Goal: Information Seeking & Learning: Check status

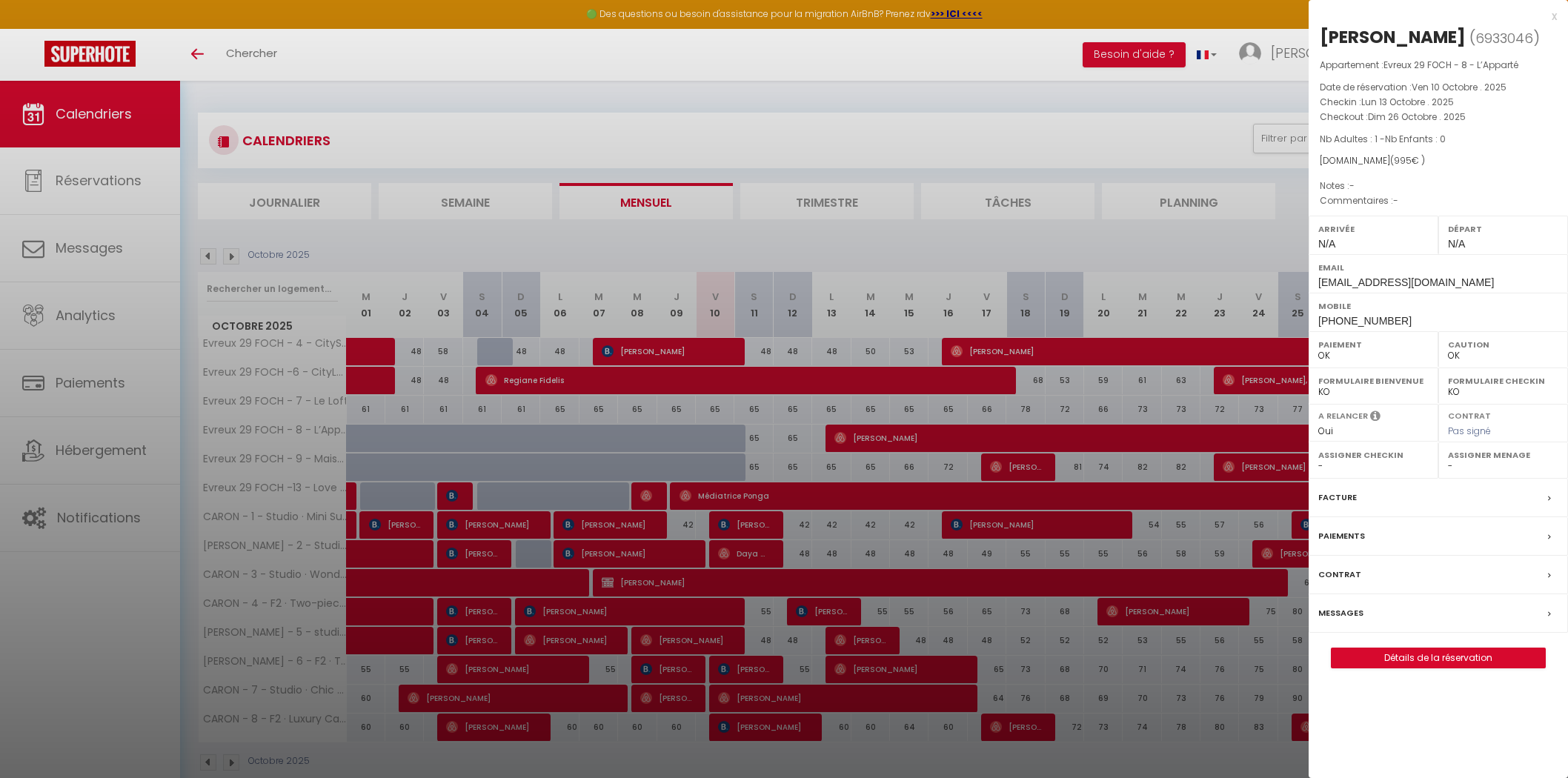
select select "0"
click at [1553, 18] on div "x" at bounding box center [1433, 16] width 248 height 18
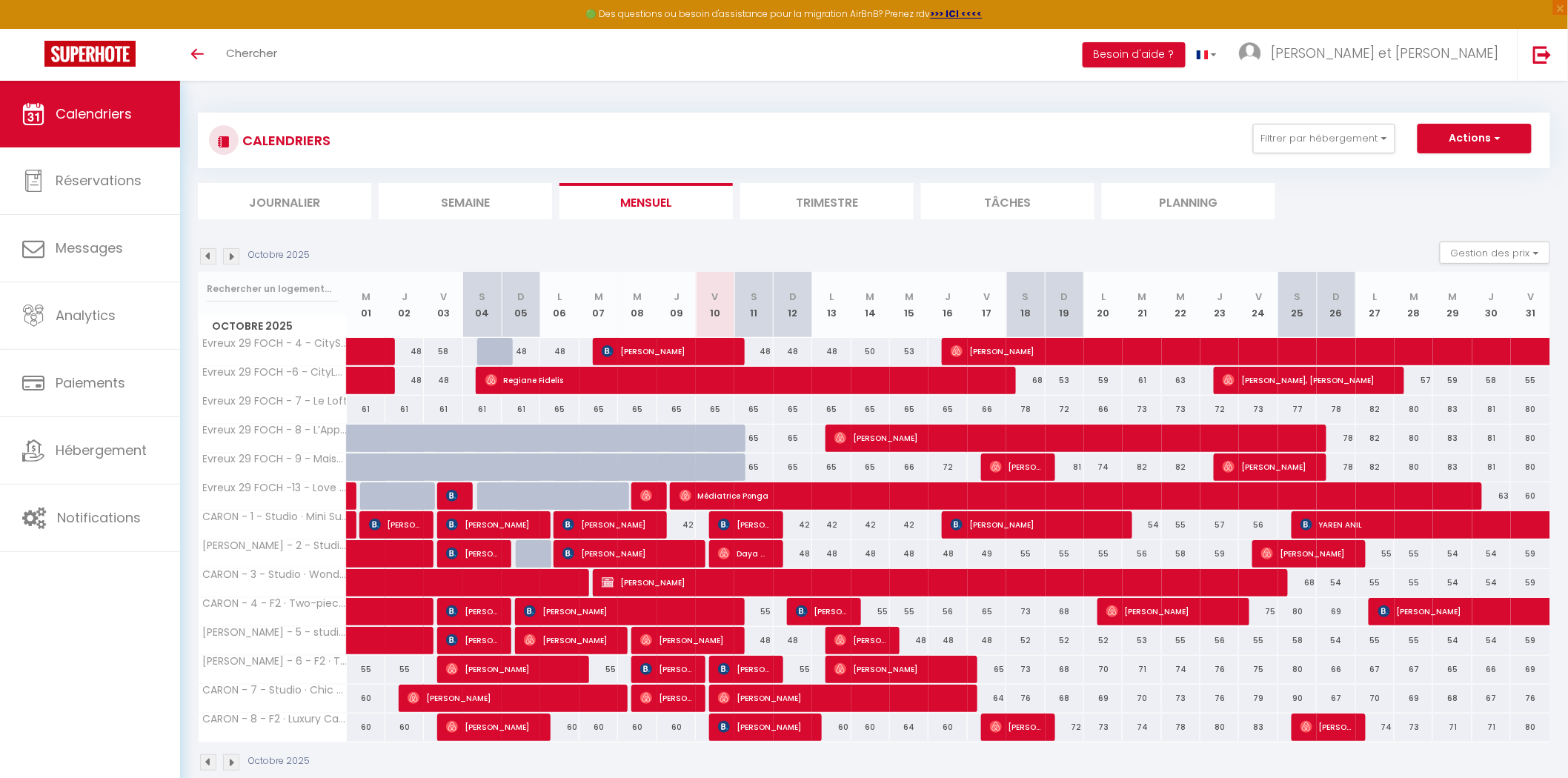
click at [211, 257] on img at bounding box center [208, 256] width 16 height 16
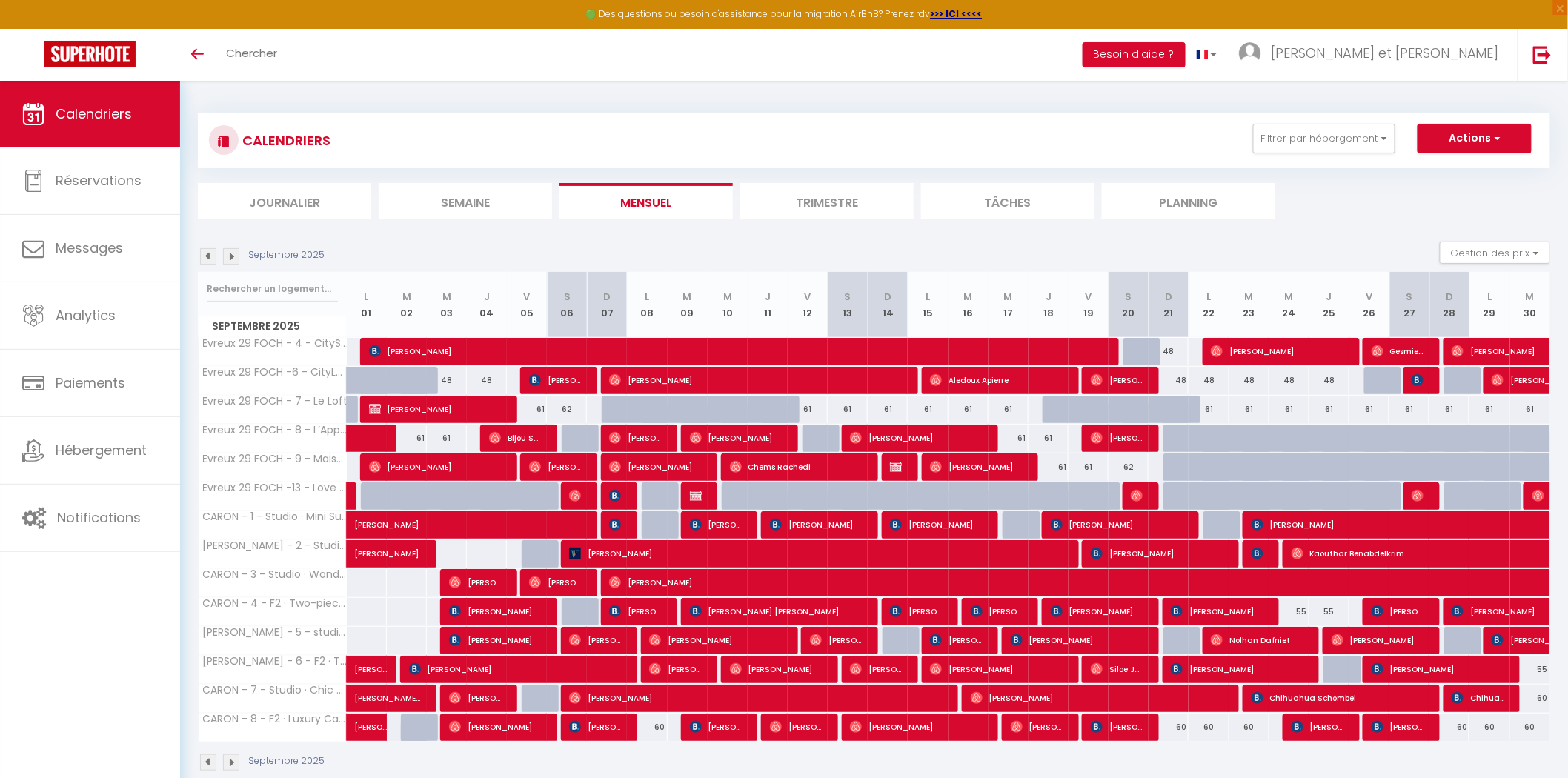
click at [208, 256] on img at bounding box center [208, 256] width 16 height 16
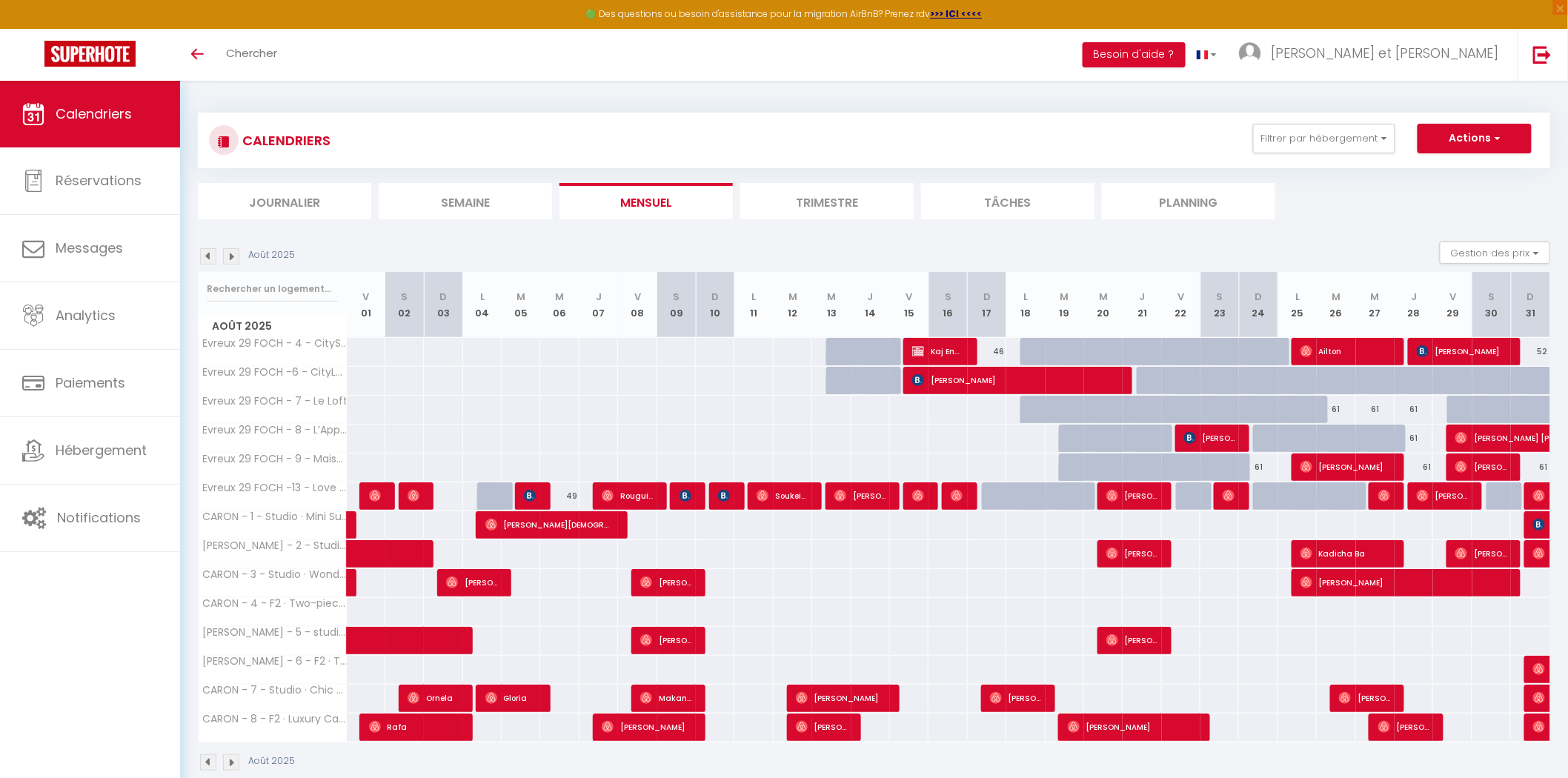
click at [232, 262] on img at bounding box center [231, 256] width 16 height 16
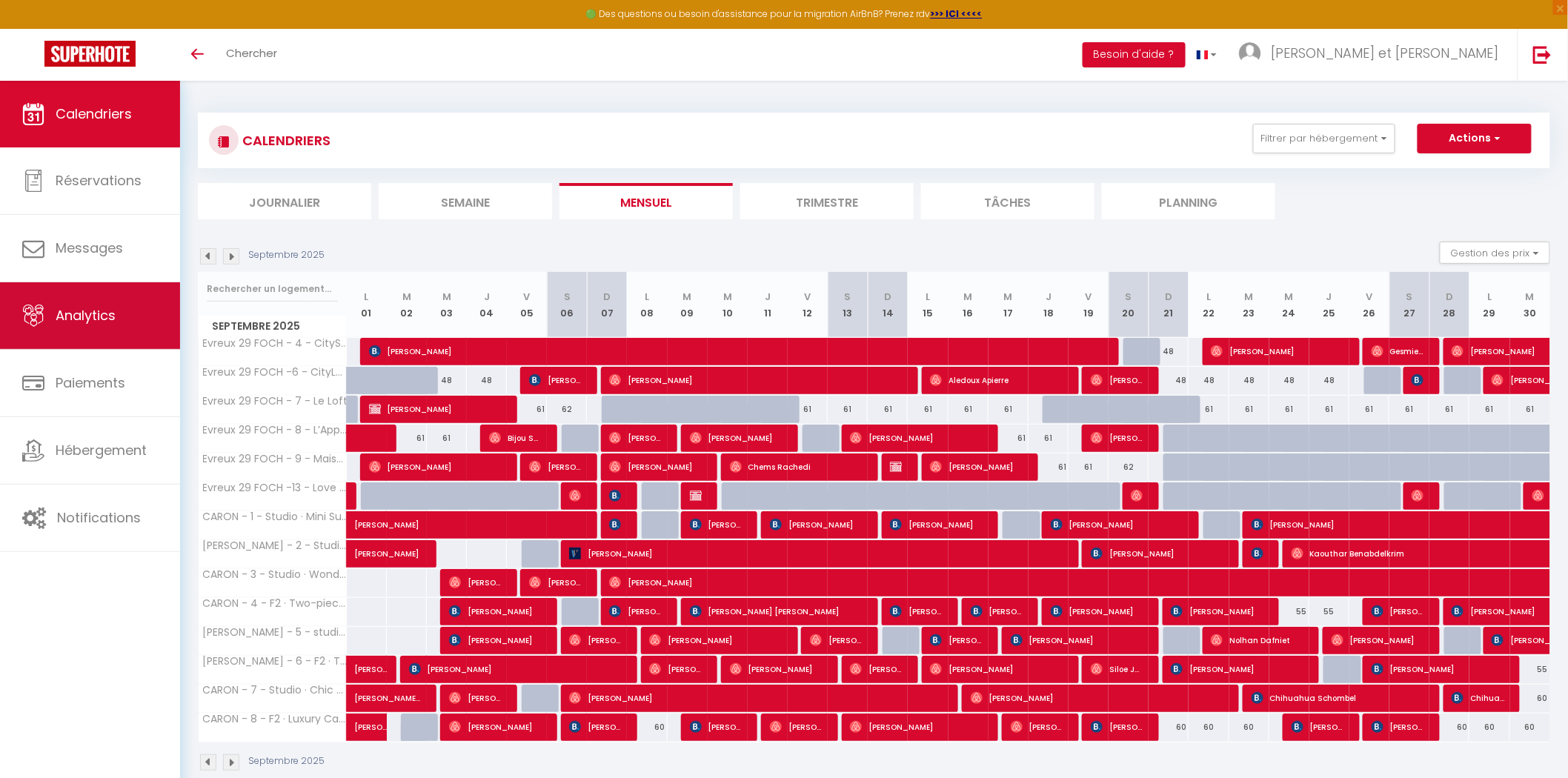
click at [93, 300] on link "Analytics" at bounding box center [90, 316] width 180 height 67
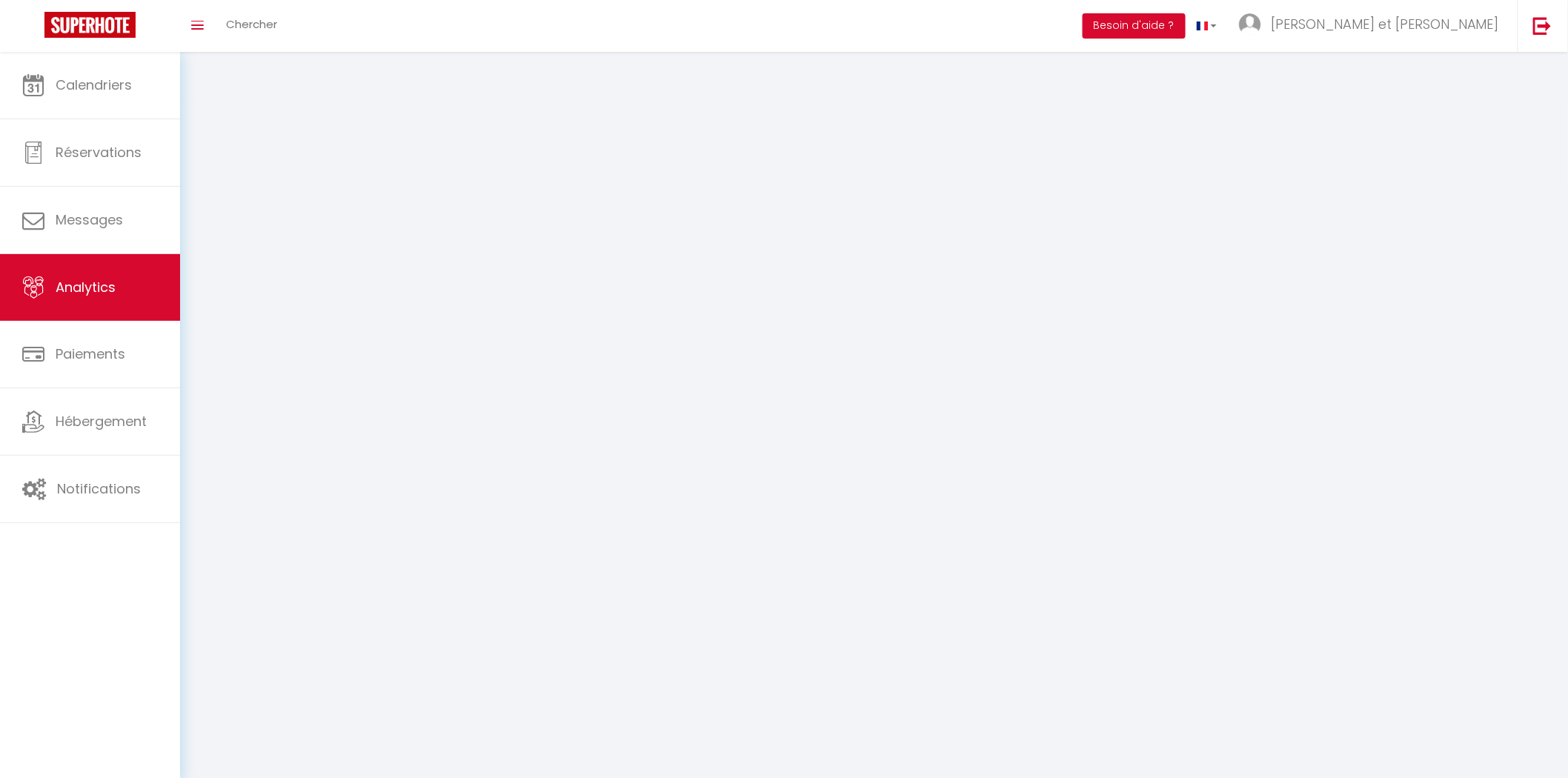
select select "2025"
select select "10"
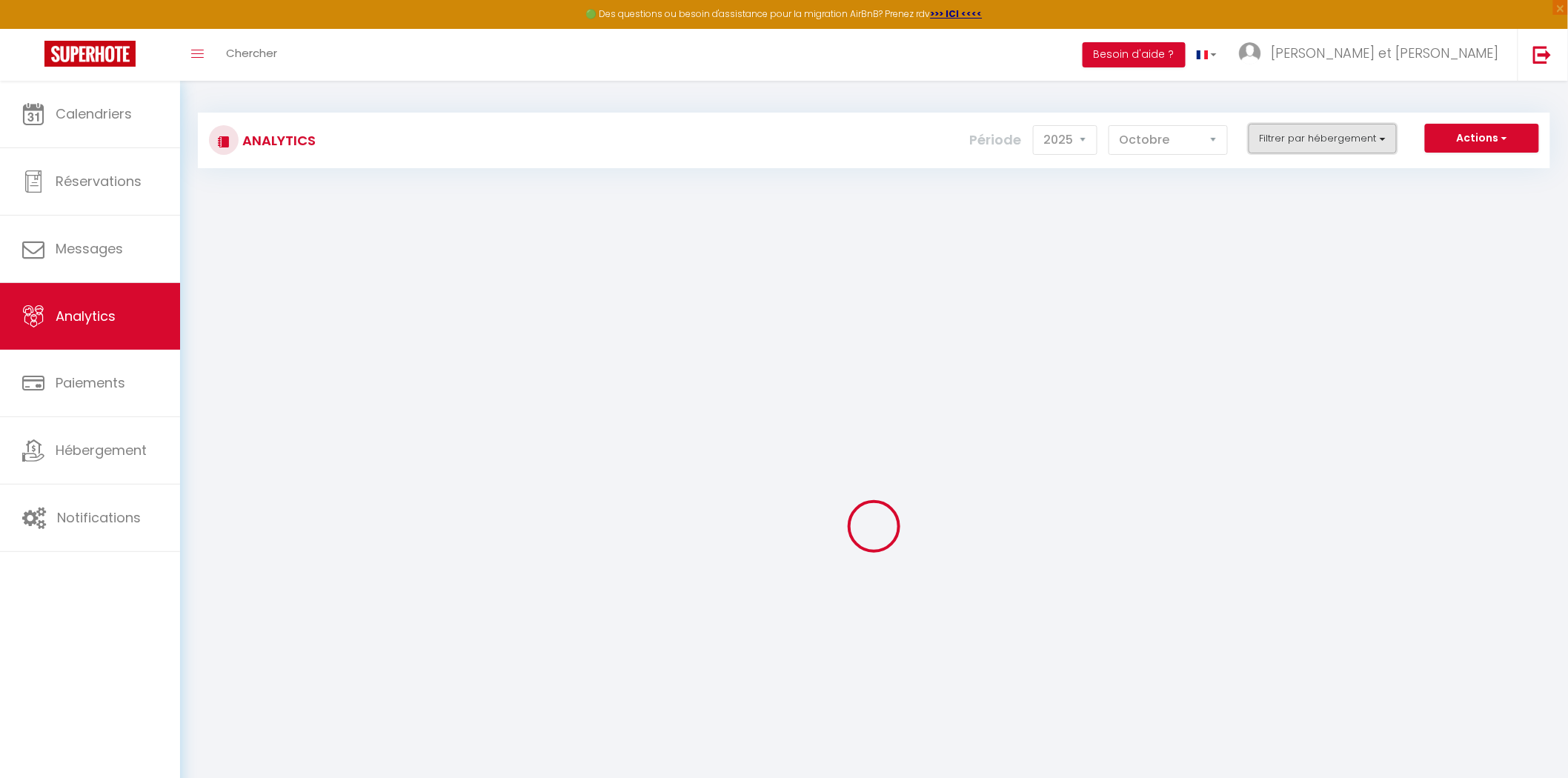
click at [1264, 141] on button "Filtrer par hébergement" at bounding box center [1322, 138] width 148 height 30
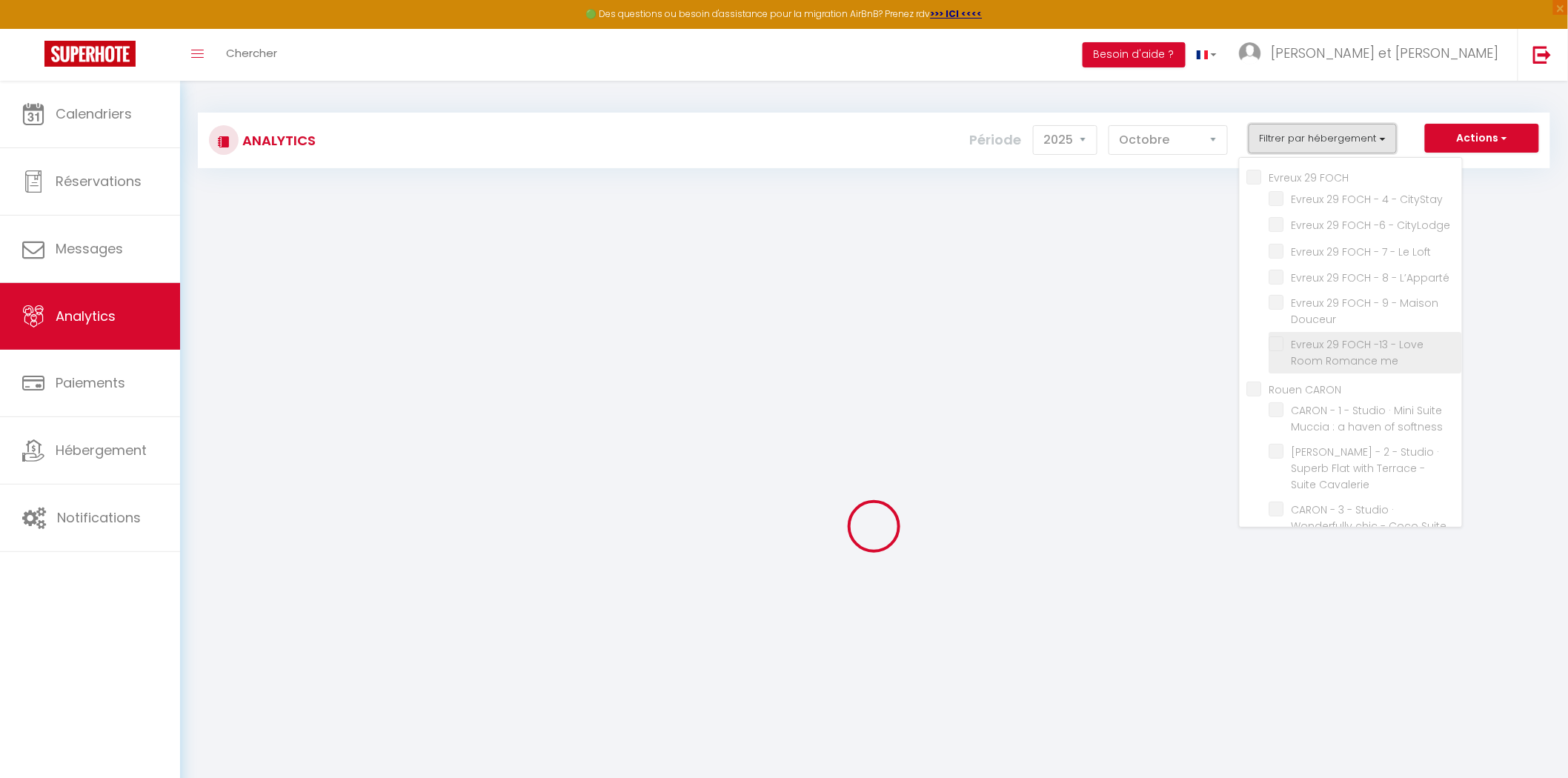
checkbox FOCH "false"
checkbox CityStay "false"
checkbox CityLodge "false"
checkbox Loft "false"
checkbox L’Apparté "false"
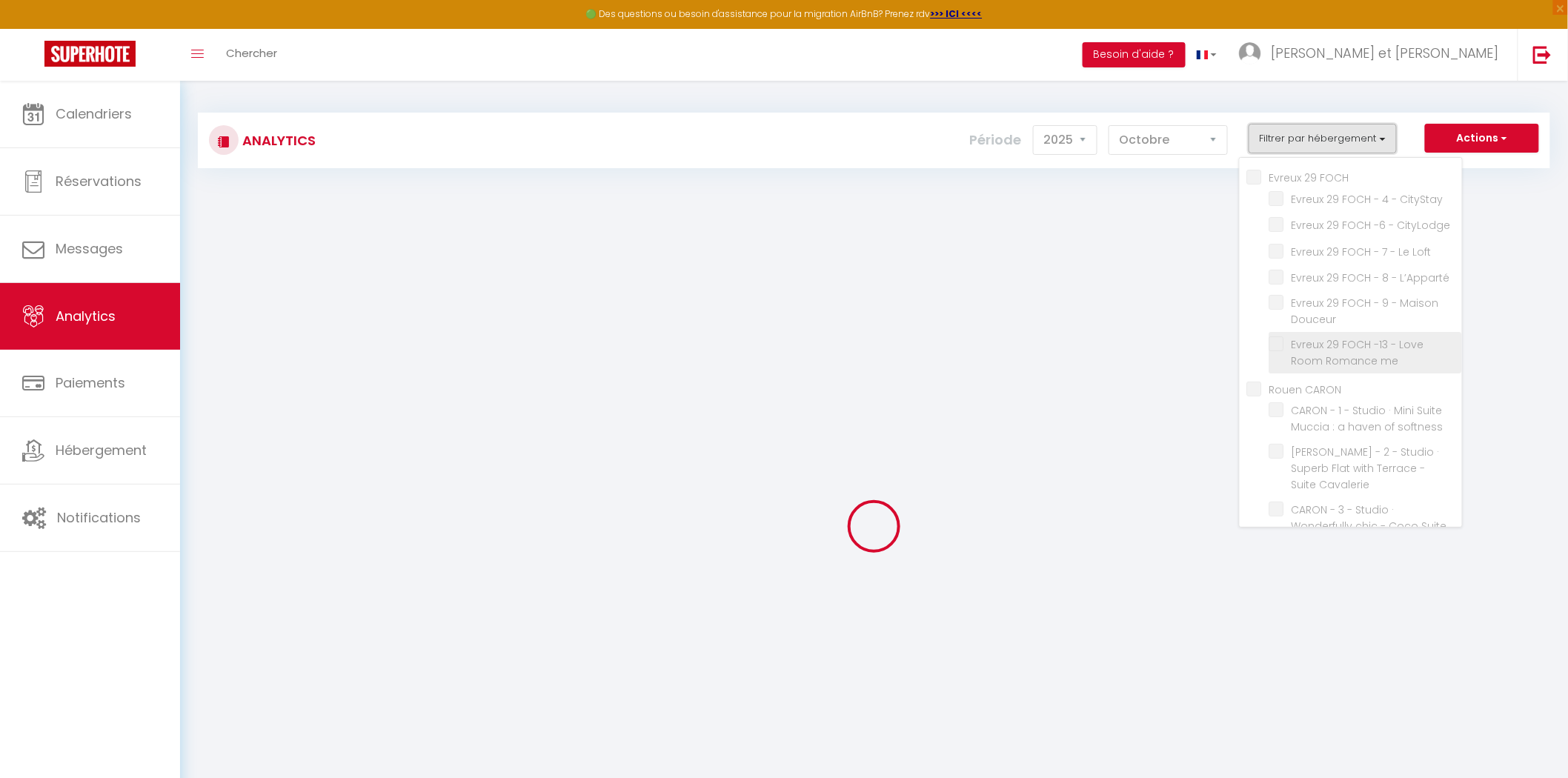
checkbox Douceur "false"
checkbox me "false"
checkbox CARON "false"
checkbox softness "false"
checkbox Cavalerie "false"
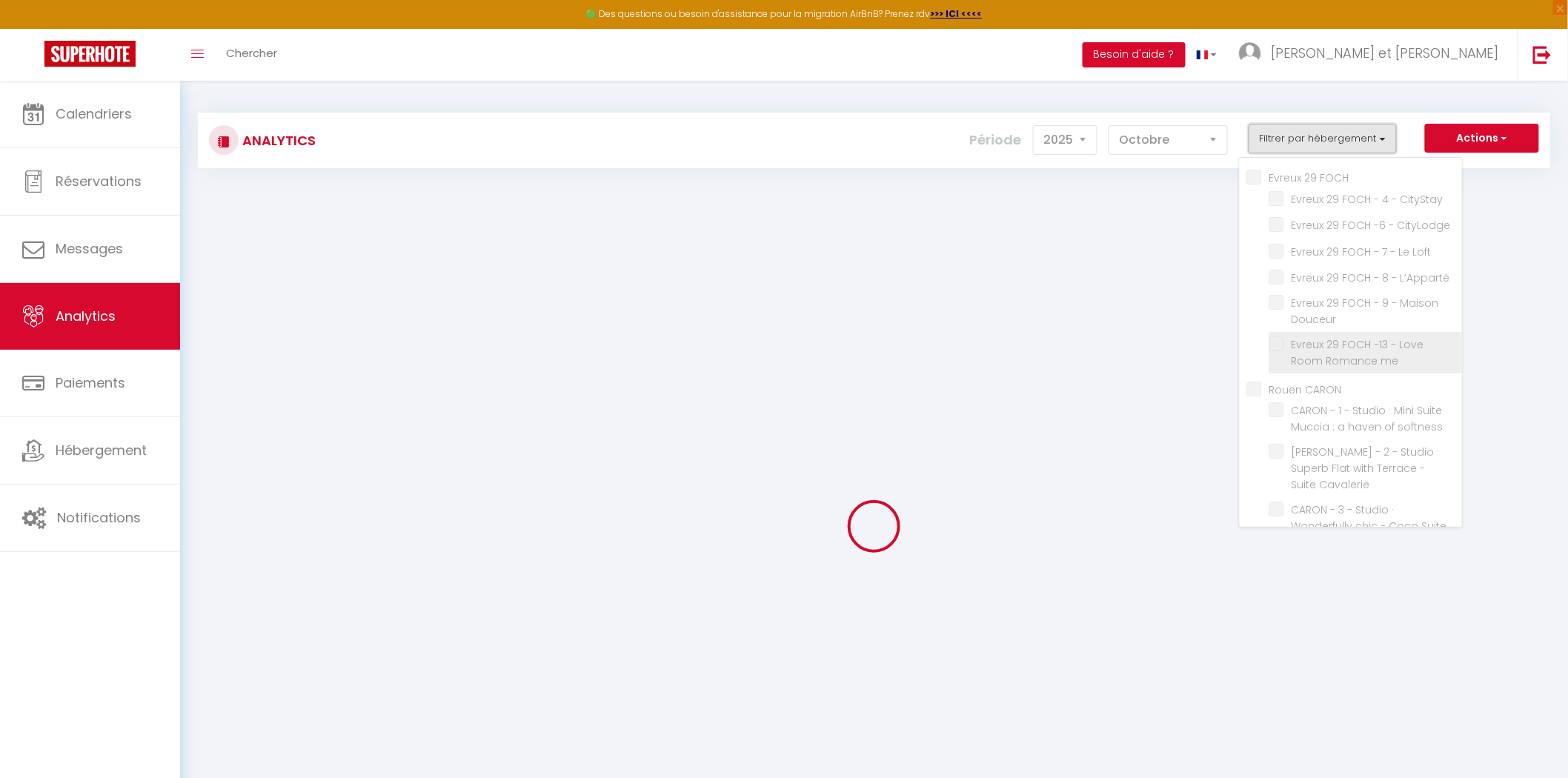
checkbox Suite "false"
checkbox Safari "false"
checkbox Suite "false"
checkbox Guccio "false"
checkbox Vogue "false"
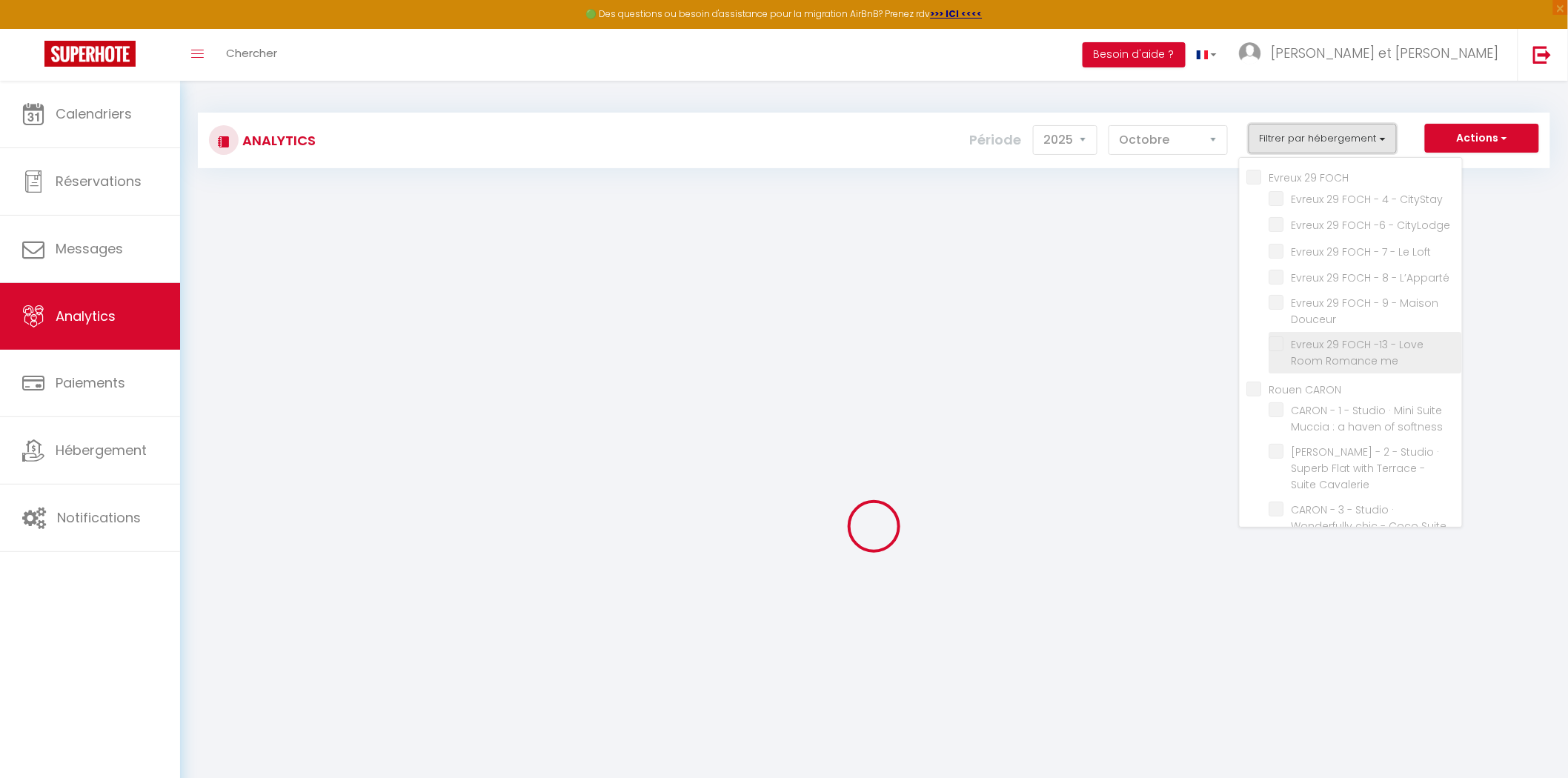
checkbox park "false"
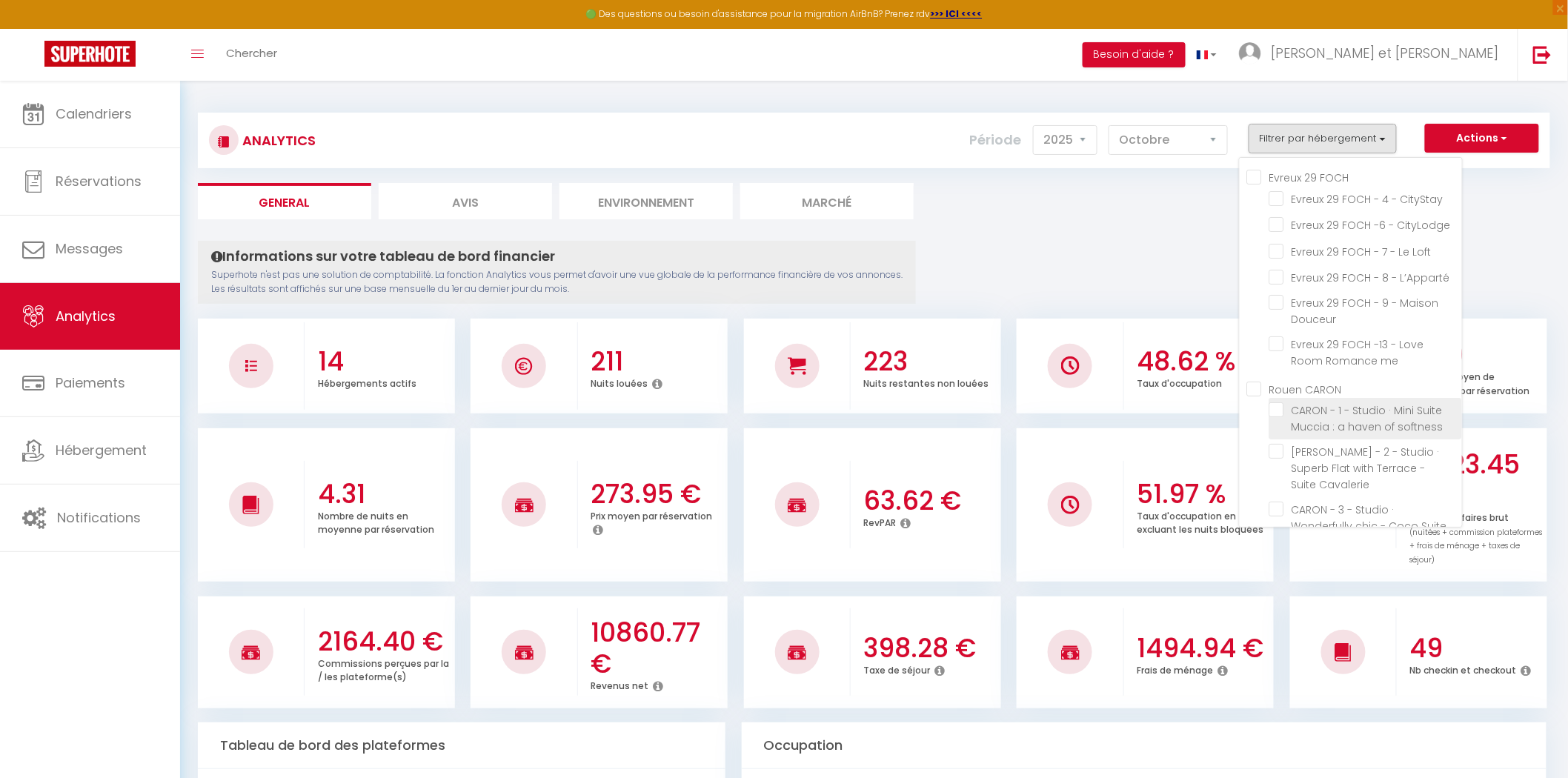
click at [1298, 402] on softness "checkbox" at bounding box center [1366, 410] width 193 height 15
checkbox softness "true"
checkbox CityStay "false"
checkbox CityLodge "false"
checkbox Loft "false"
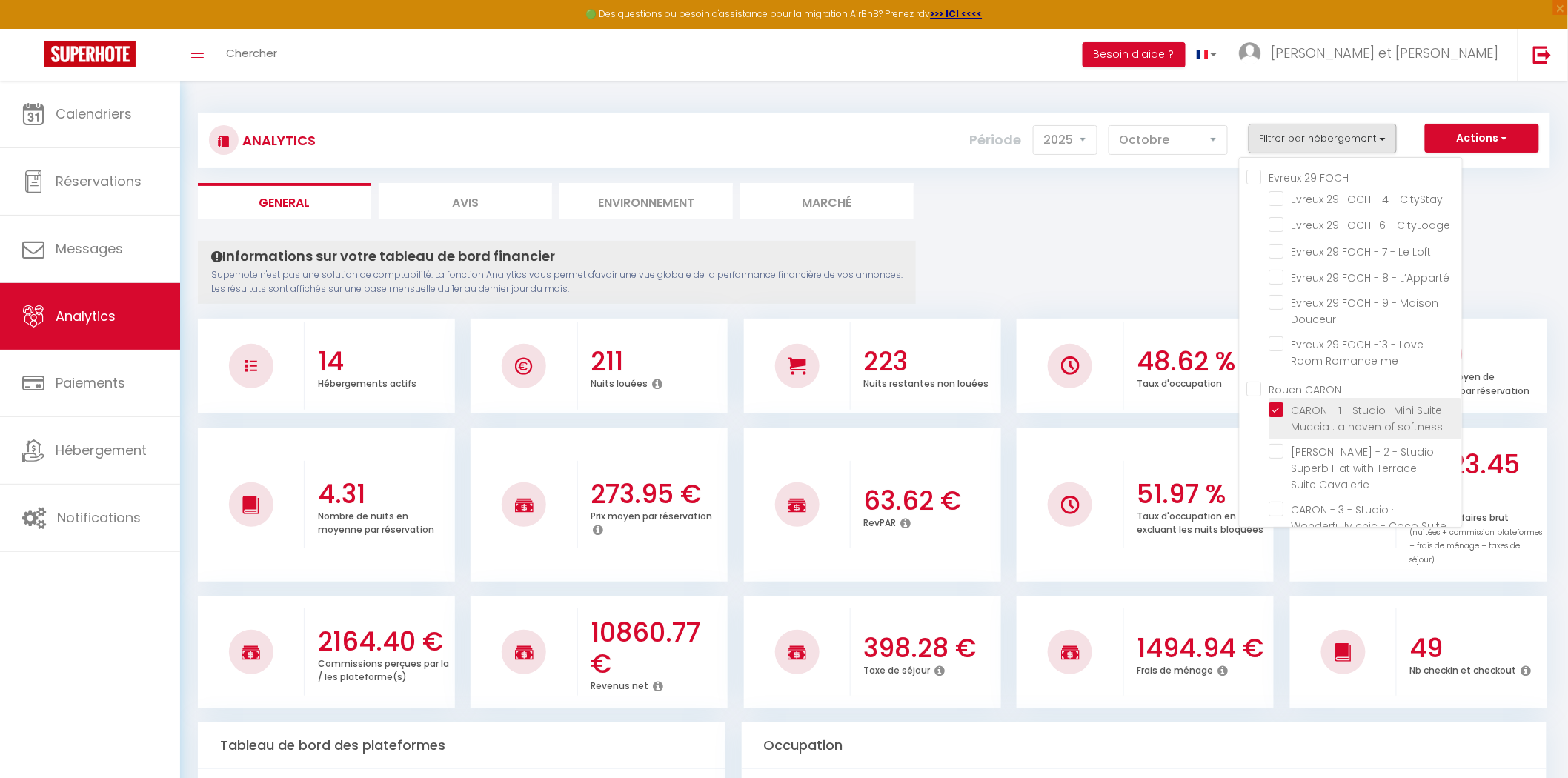
checkbox L’Apparté "false"
checkbox Douceur "false"
checkbox me "false"
checkbox Cavalerie "false"
checkbox Suite "false"
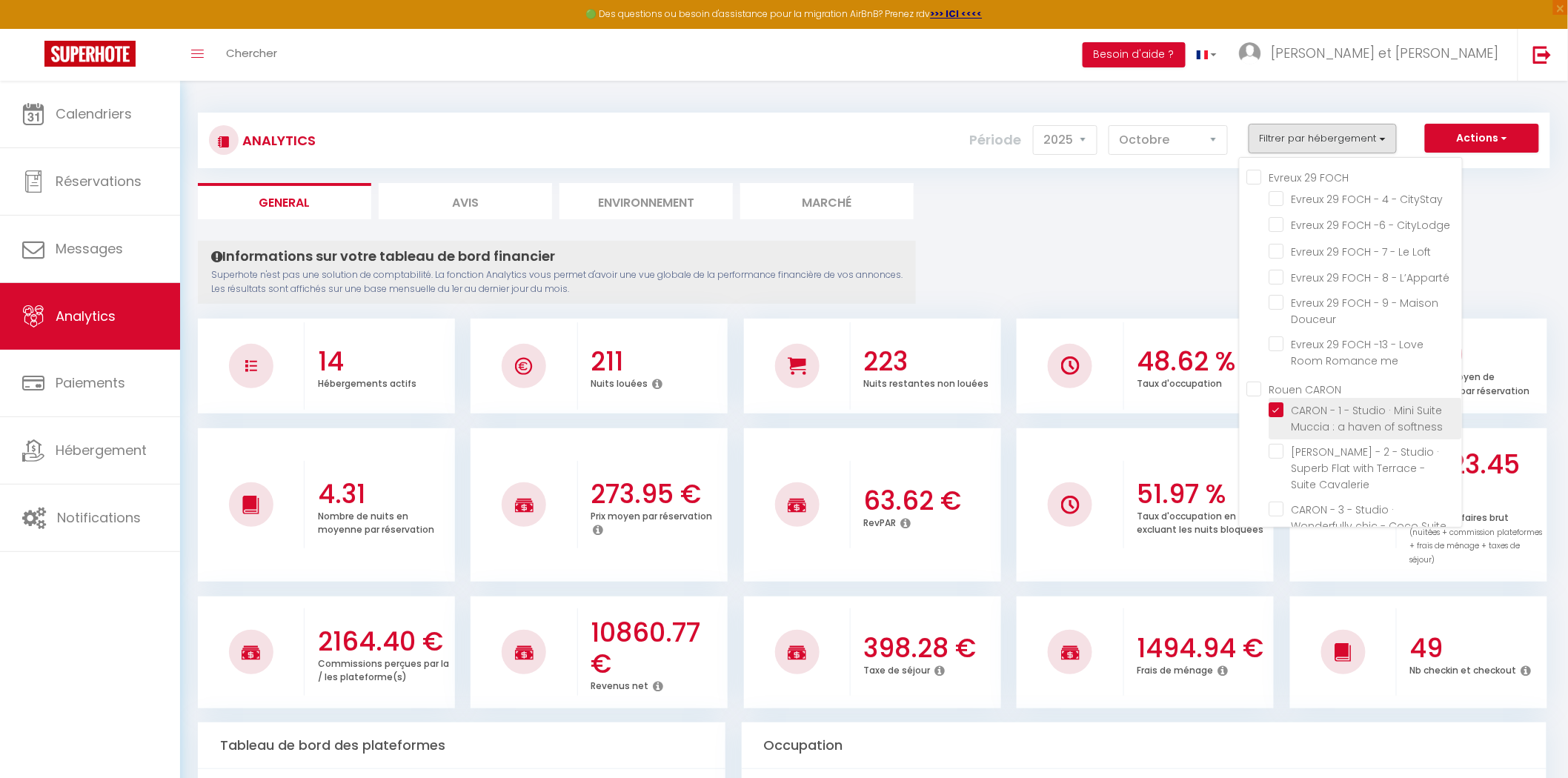
checkbox Safari "false"
checkbox Suite "false"
checkbox Guccio "false"
checkbox Vogue "false"
checkbox park "false"
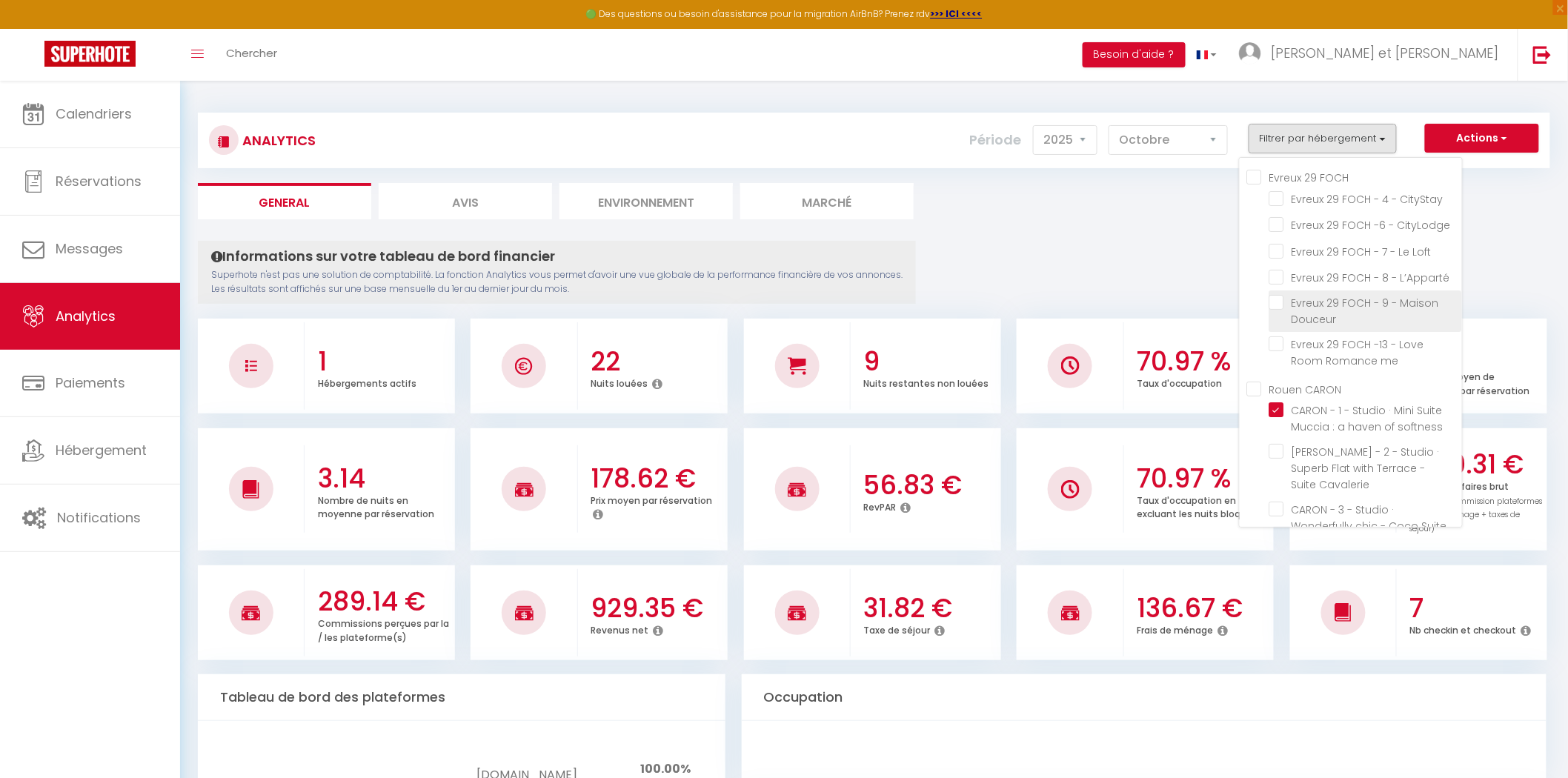
checkbox CityStay "false"
checkbox CityLodge "false"
checkbox Loft "false"
checkbox L’Apparté "false"
checkbox Douceur "false"
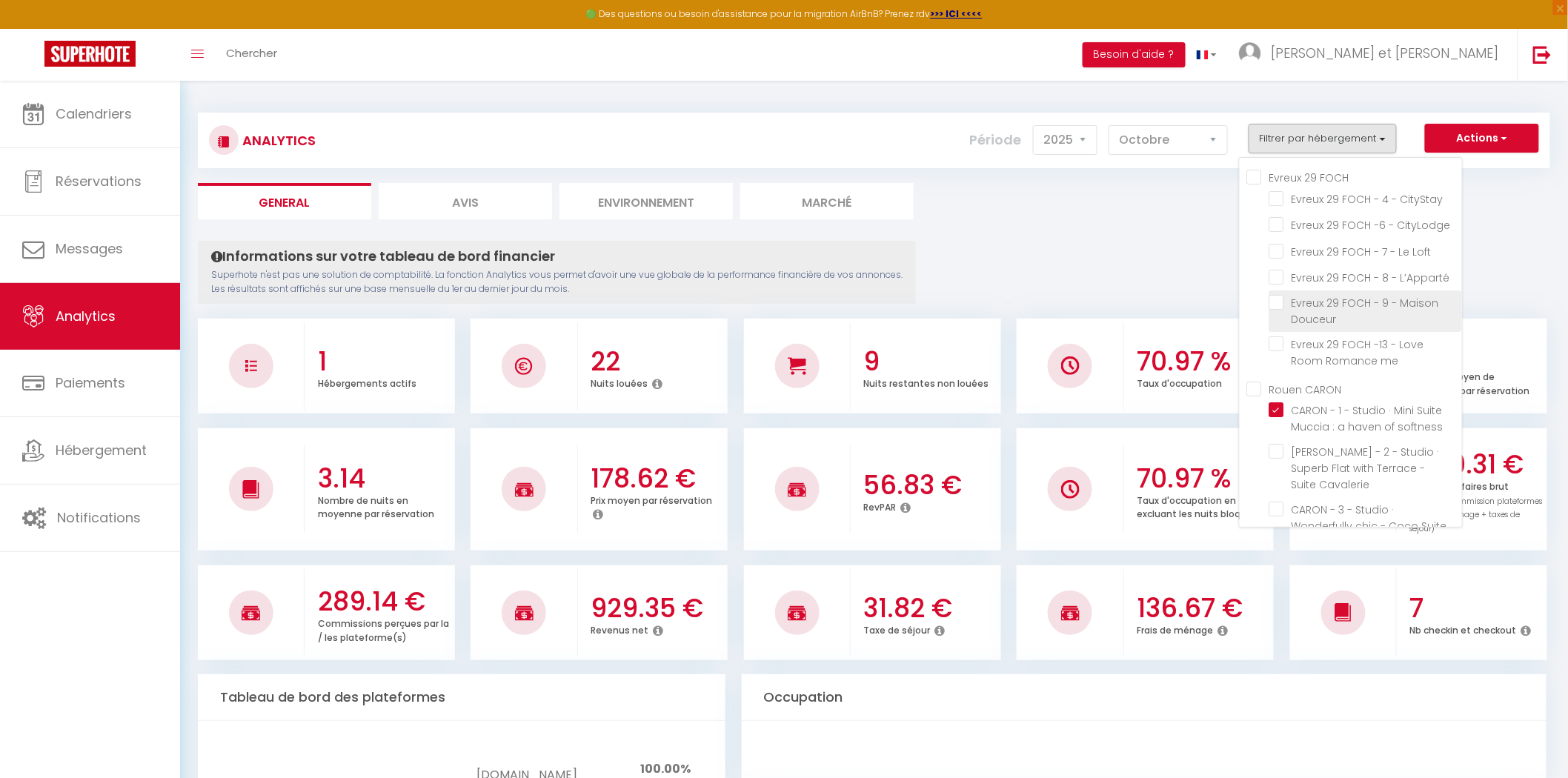
checkbox me "false"
checkbox Cavalerie "false"
checkbox Suite "false"
checkbox Safari "false"
checkbox Suite "false"
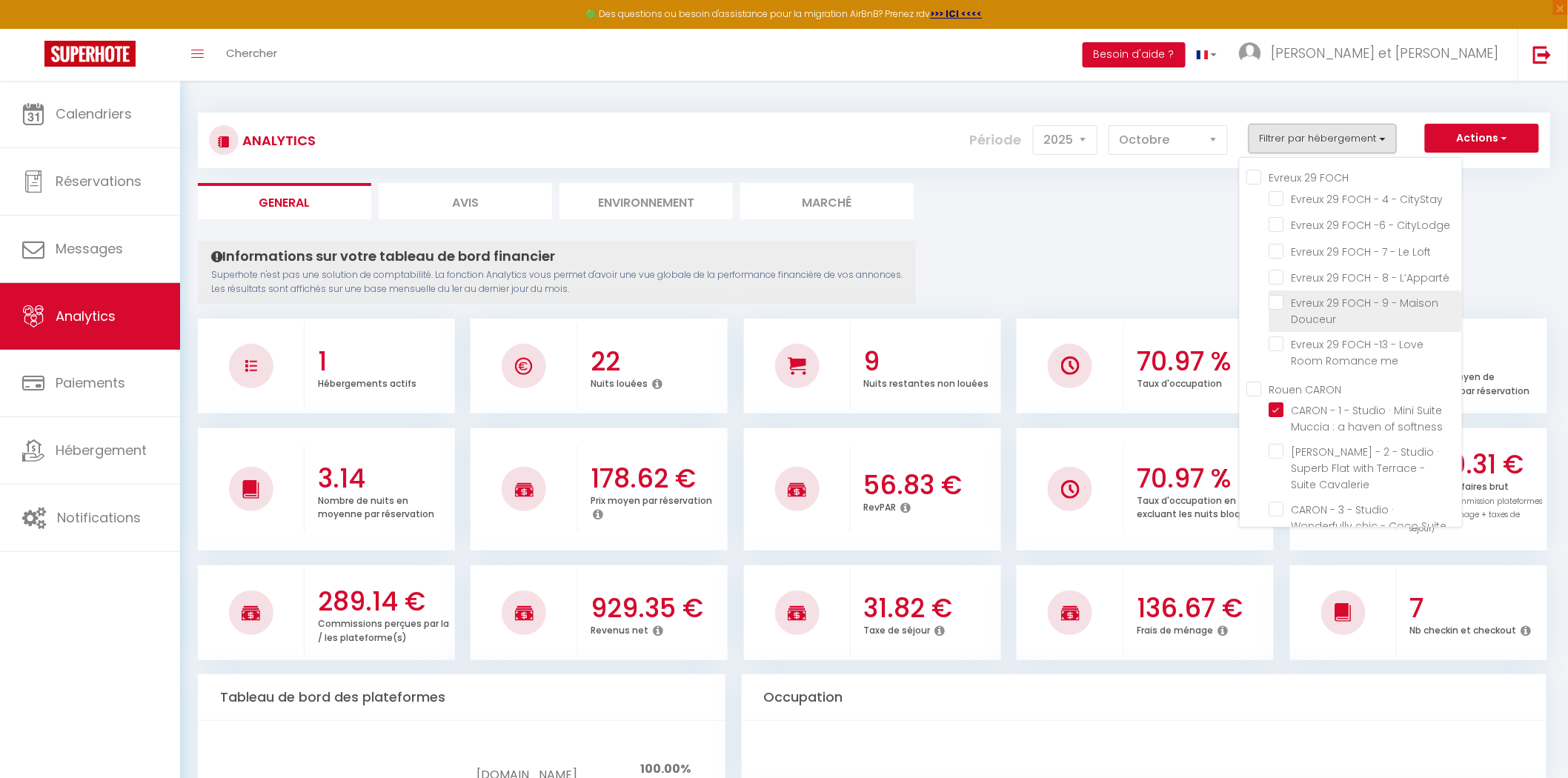
checkbox Guccio "false"
checkbox Vogue "false"
checkbox park "false"
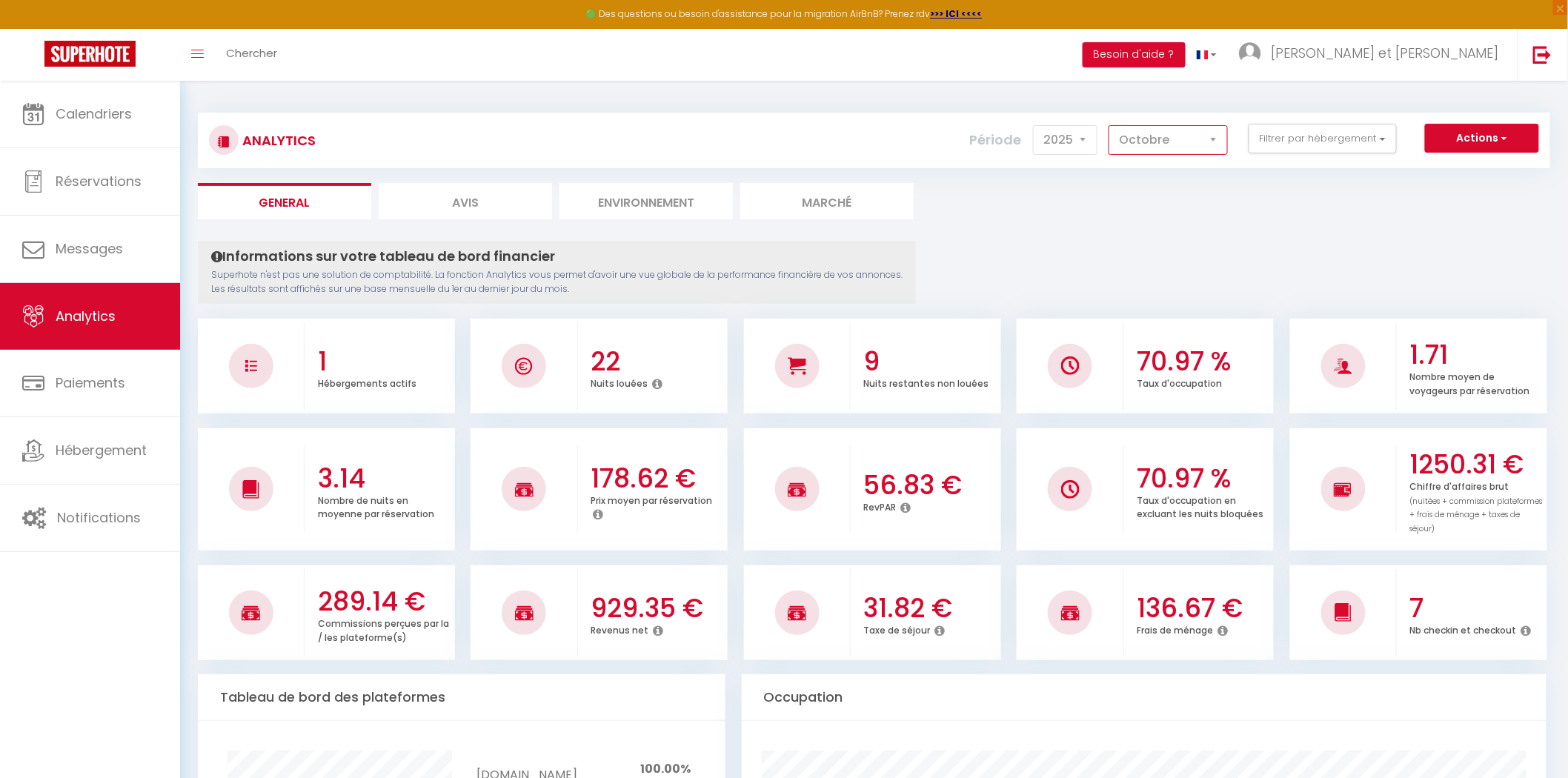
click at [1151, 146] on select "[PERSON_NAME] Mars [PERSON_NAME] Juin Juillet Août Septembre Octobre Novembre D…" at bounding box center [1167, 139] width 119 height 30
click at [1111, 125] on select "[PERSON_NAME] Mars [PERSON_NAME] Juin Juillet Août Septembre Octobre Novembre D…" at bounding box center [1167, 139] width 119 height 30
click at [1148, 139] on select "[PERSON_NAME] Mars [PERSON_NAME] Juin Juillet Août Septembre Octobre Novembre D…" at bounding box center [1167, 139] width 119 height 30
select select "8"
click at [1111, 125] on select "[PERSON_NAME] Mars [PERSON_NAME] Juin Juillet Août Septembre Octobre Novembre D…" at bounding box center [1167, 139] width 119 height 30
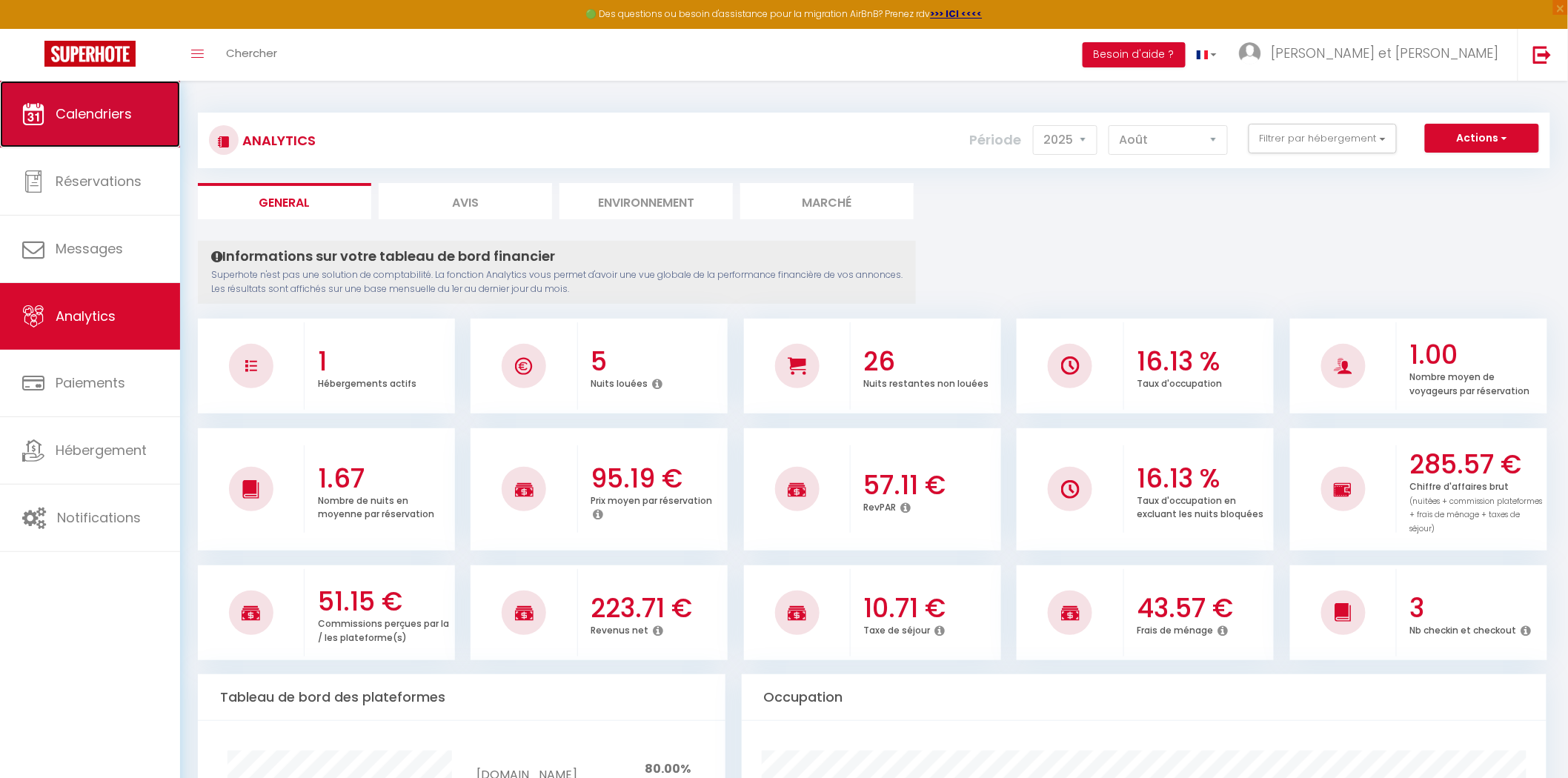
click at [108, 143] on link "Calendriers" at bounding box center [90, 114] width 180 height 67
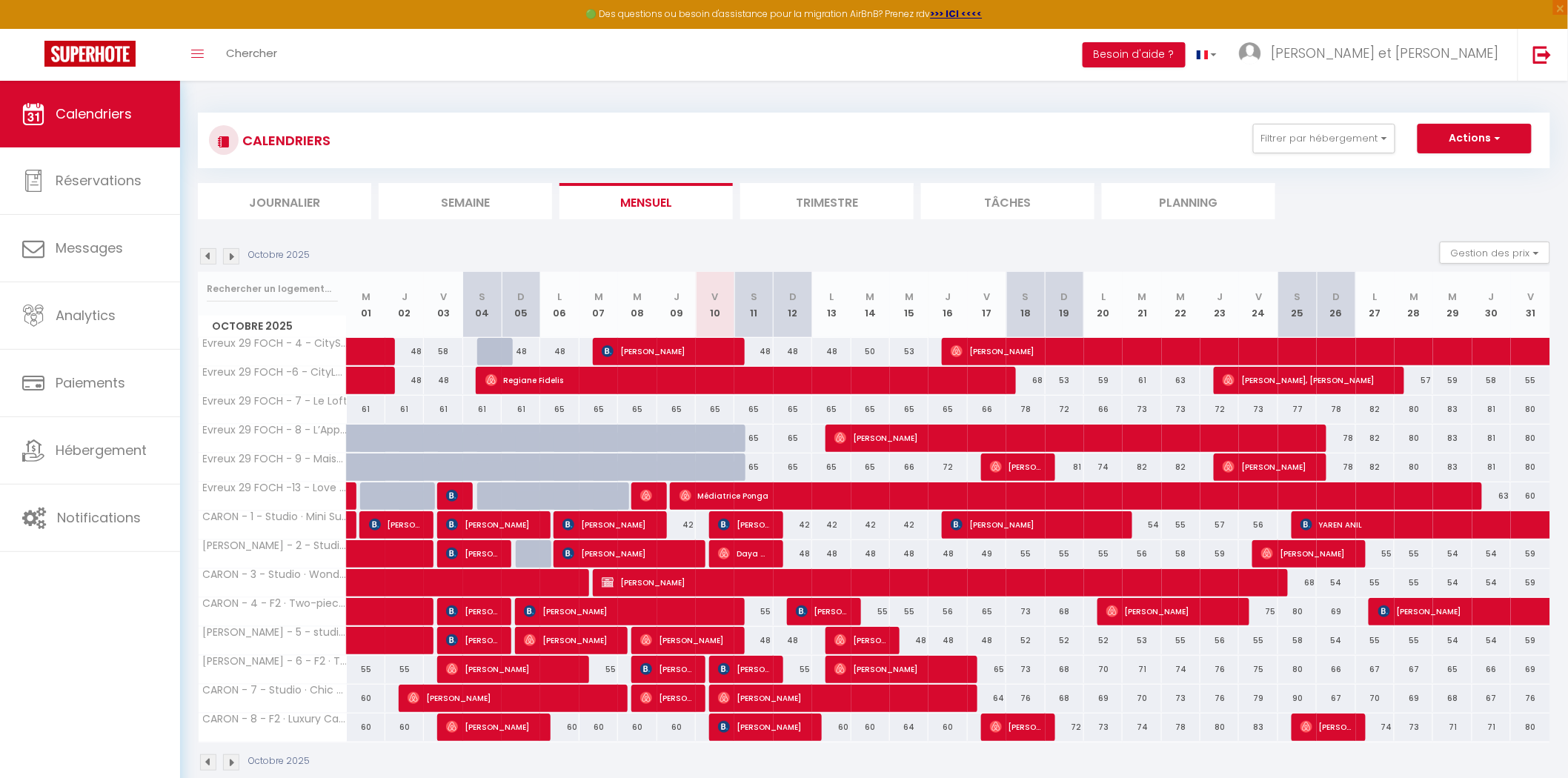
scroll to position [80, 0]
